Goal: Transaction & Acquisition: Purchase product/service

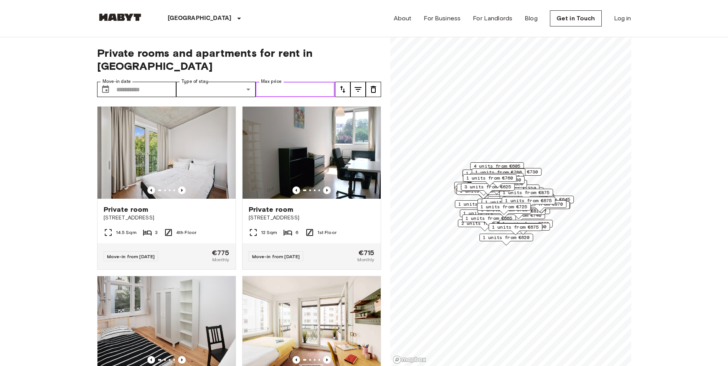
click at [291, 82] on input "Max price" at bounding box center [295, 89] width 79 height 15
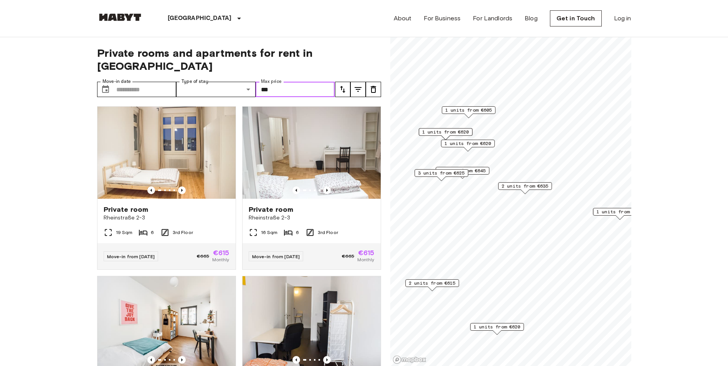
type input "***"
click at [181, 189] on icon "Previous image" at bounding box center [182, 190] width 2 height 3
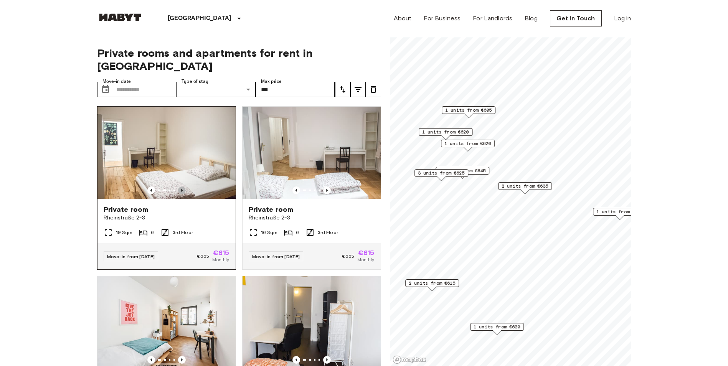
click at [181, 189] on icon "Previous image" at bounding box center [182, 190] width 2 height 3
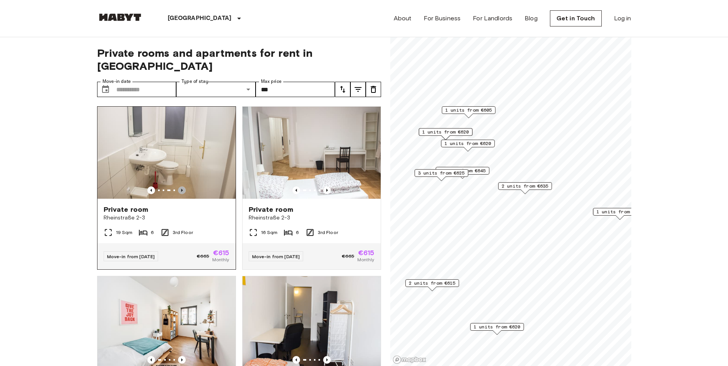
click at [181, 189] on icon "Previous image" at bounding box center [182, 190] width 2 height 3
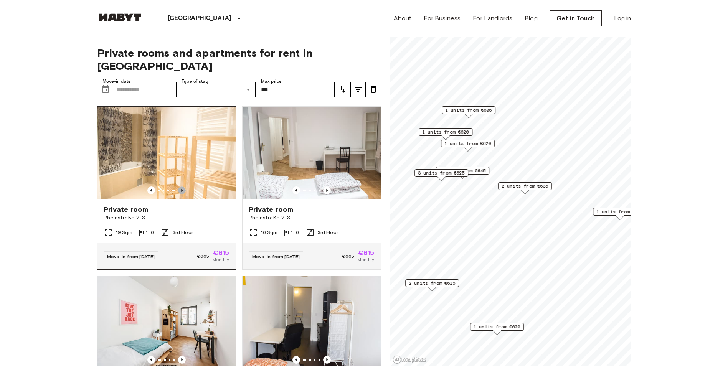
click at [181, 189] on icon "Previous image" at bounding box center [182, 190] width 2 height 3
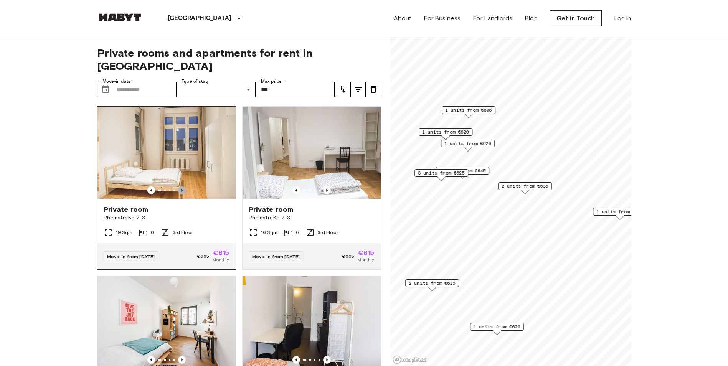
click at [181, 189] on icon "Previous image" at bounding box center [182, 190] width 2 height 3
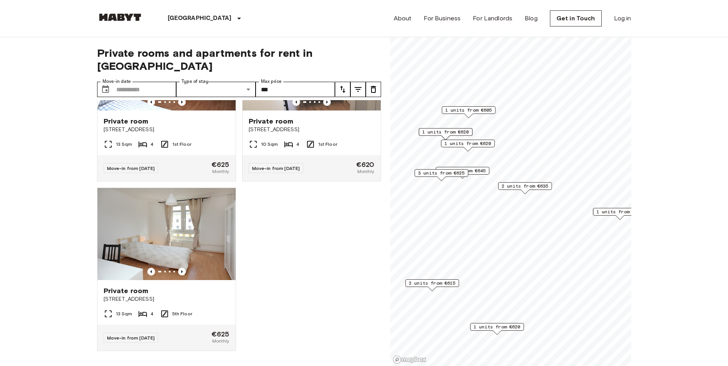
scroll to position [1303, 0]
